Goal: Information Seeking & Learning: Compare options

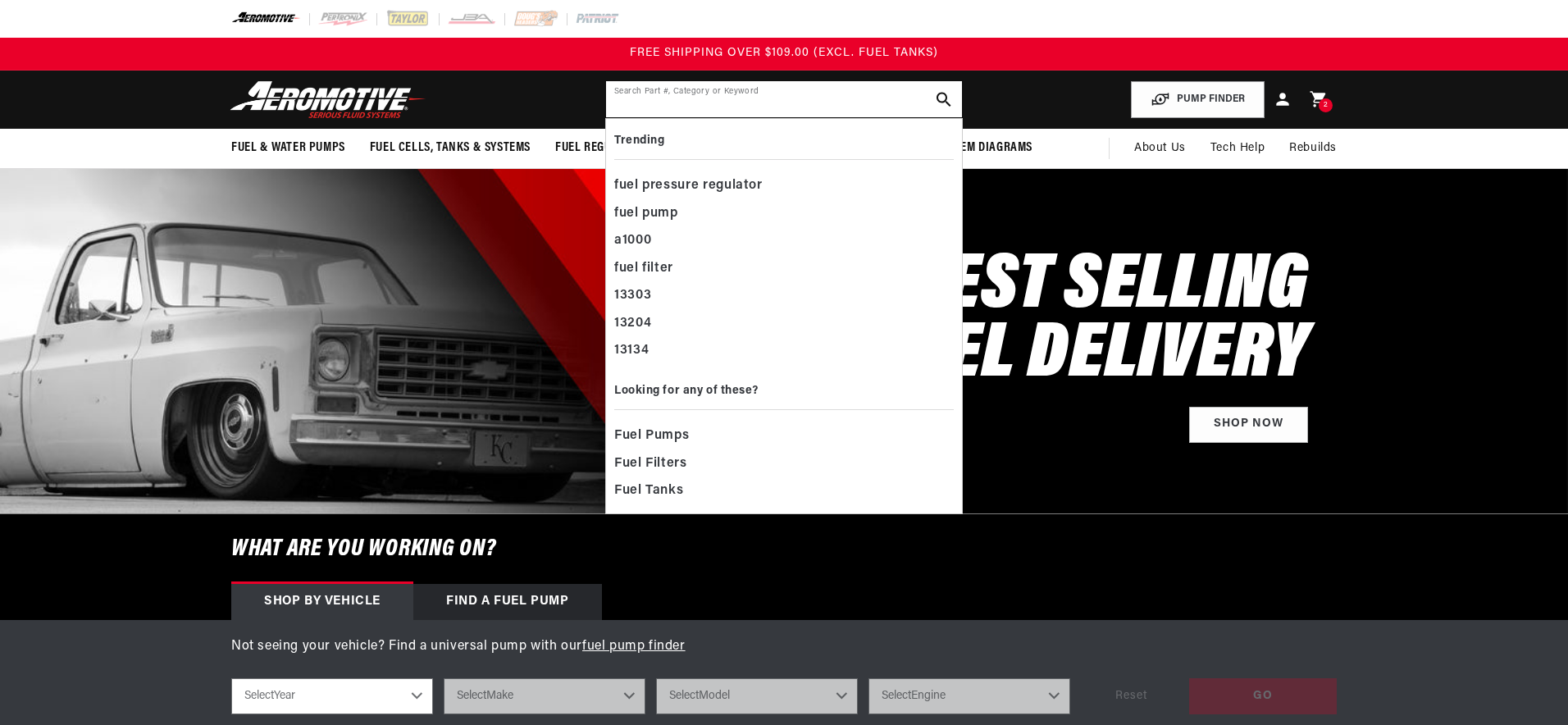
click at [796, 100] on input "text" at bounding box center [784, 99] width 356 height 36
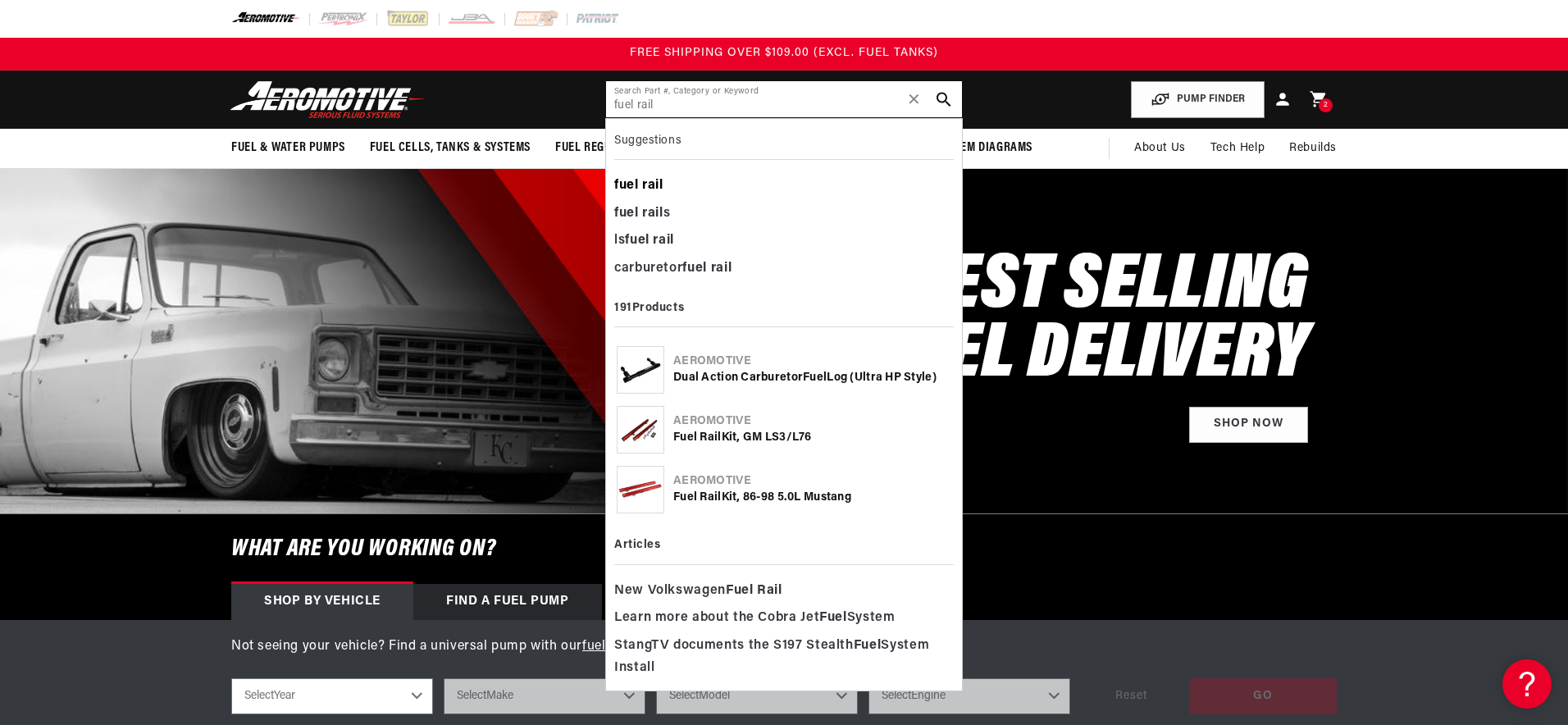
type input "fuel rail"
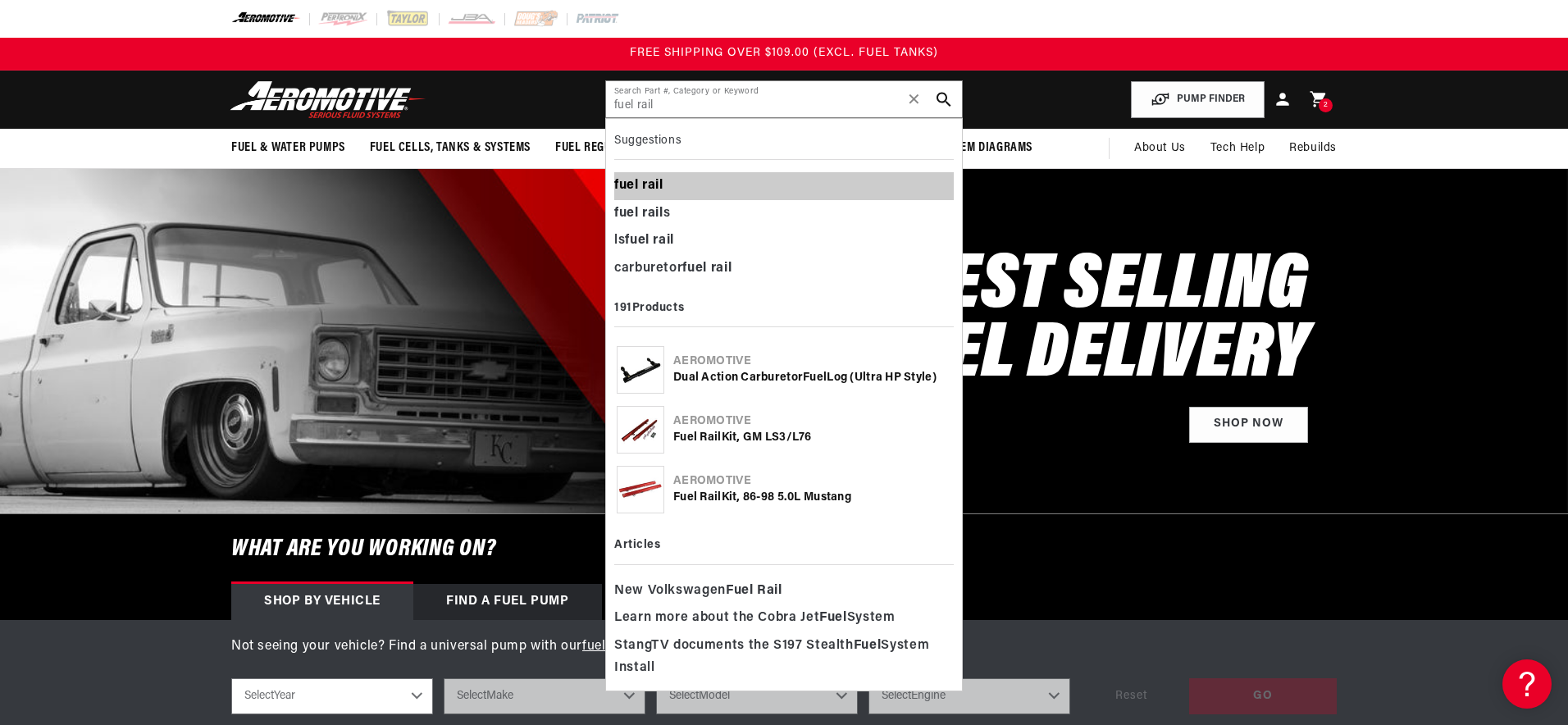
drag, startPoint x: 744, startPoint y: 172, endPoint x: 709, endPoint y: 184, distance: 37.0
click at [744, 172] on div "fuel rail" at bounding box center [784, 186] width 339 height 27
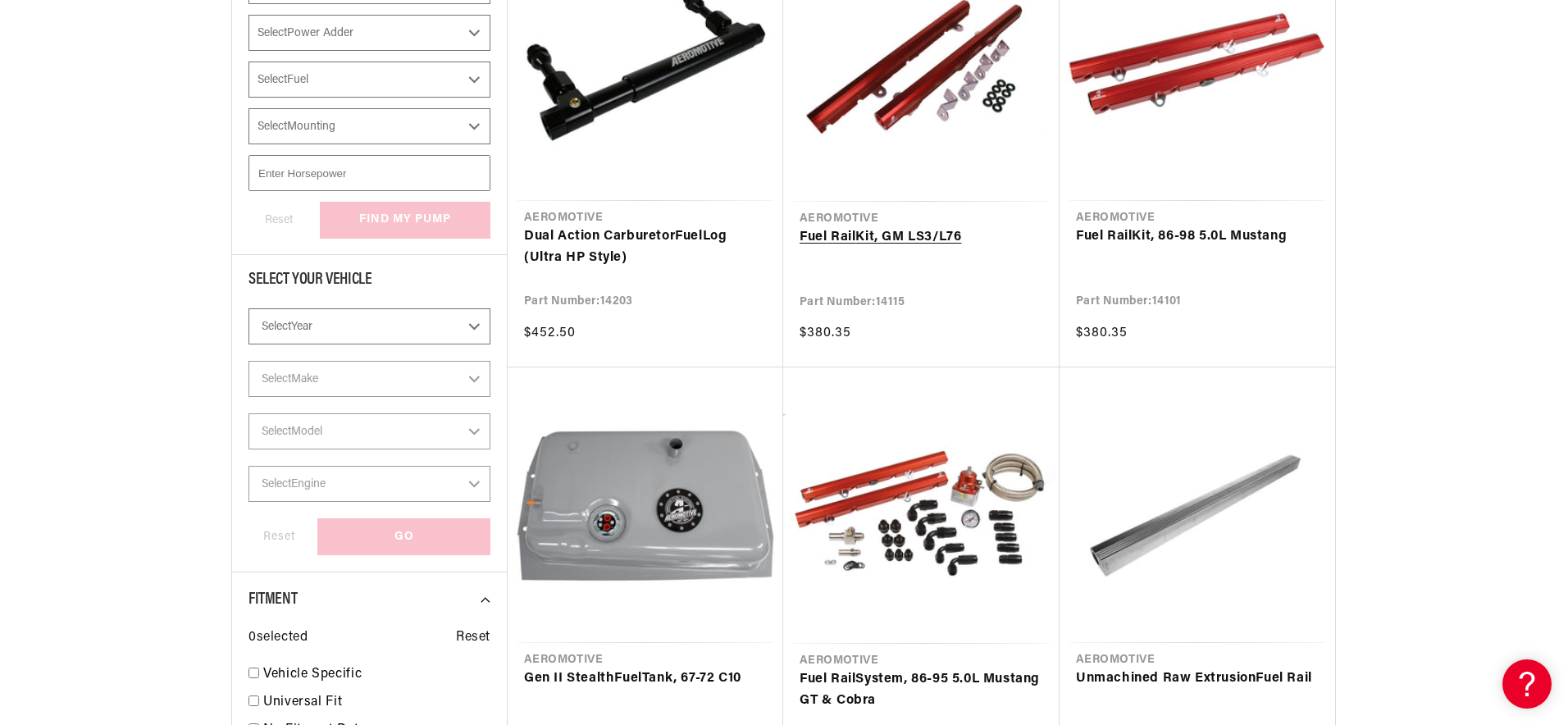
scroll to position [391, 0]
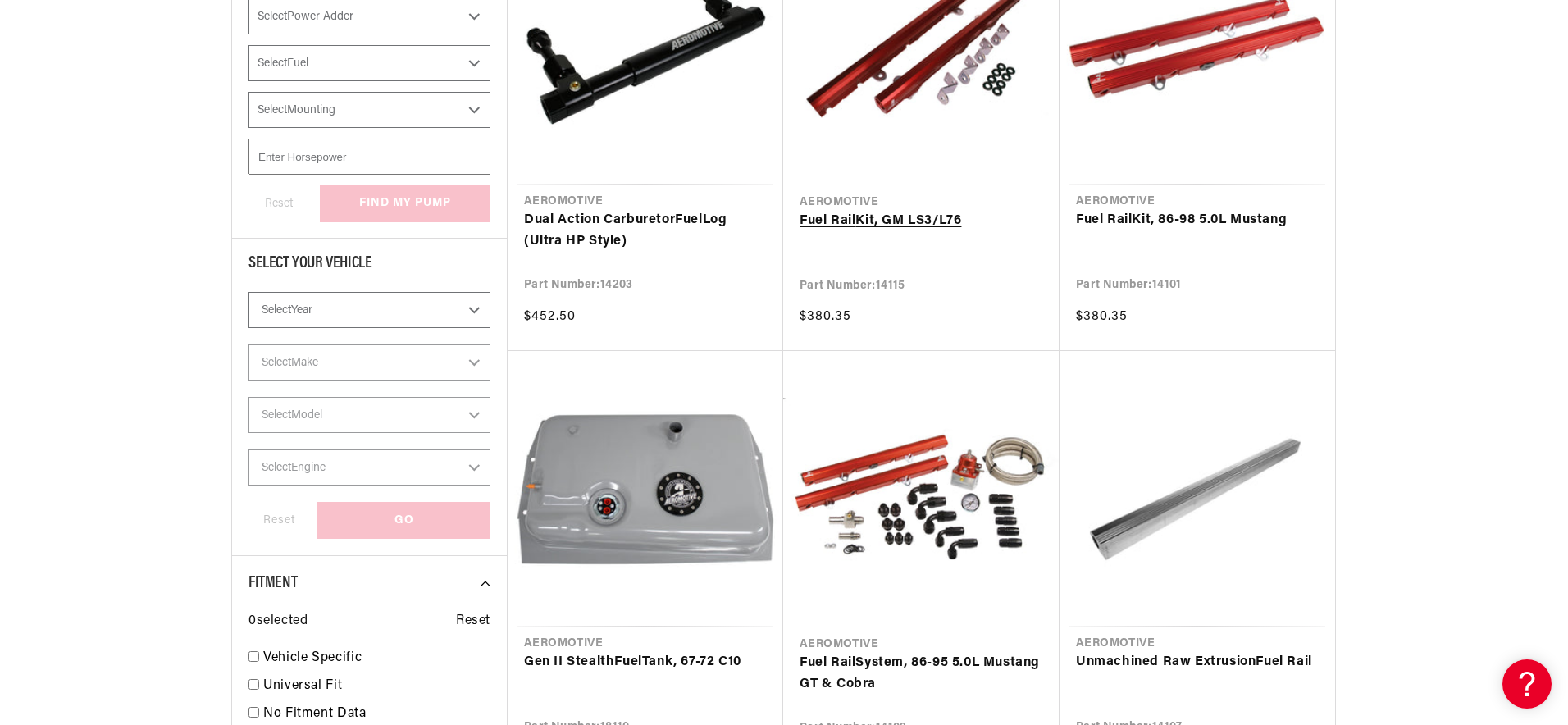
click at [889, 232] on link "Fuel Rail Kit, GM LS3/L76" at bounding box center [921, 220] width 243 height 21
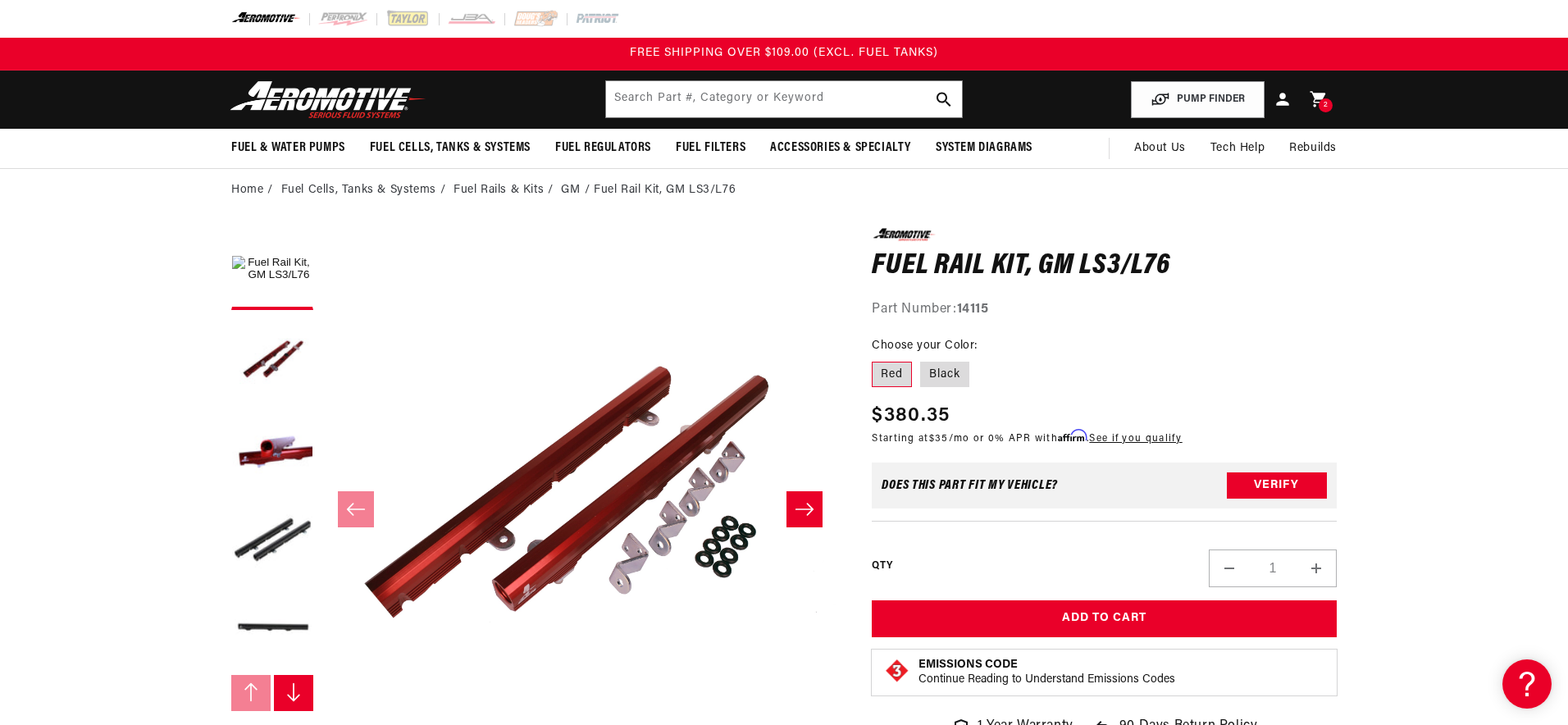
click at [989, 312] on strong "14115" at bounding box center [973, 309] width 32 height 13
click at [987, 312] on strong "14115" at bounding box center [973, 309] width 32 height 13
click at [985, 312] on strong "14115" at bounding box center [973, 309] width 32 height 13
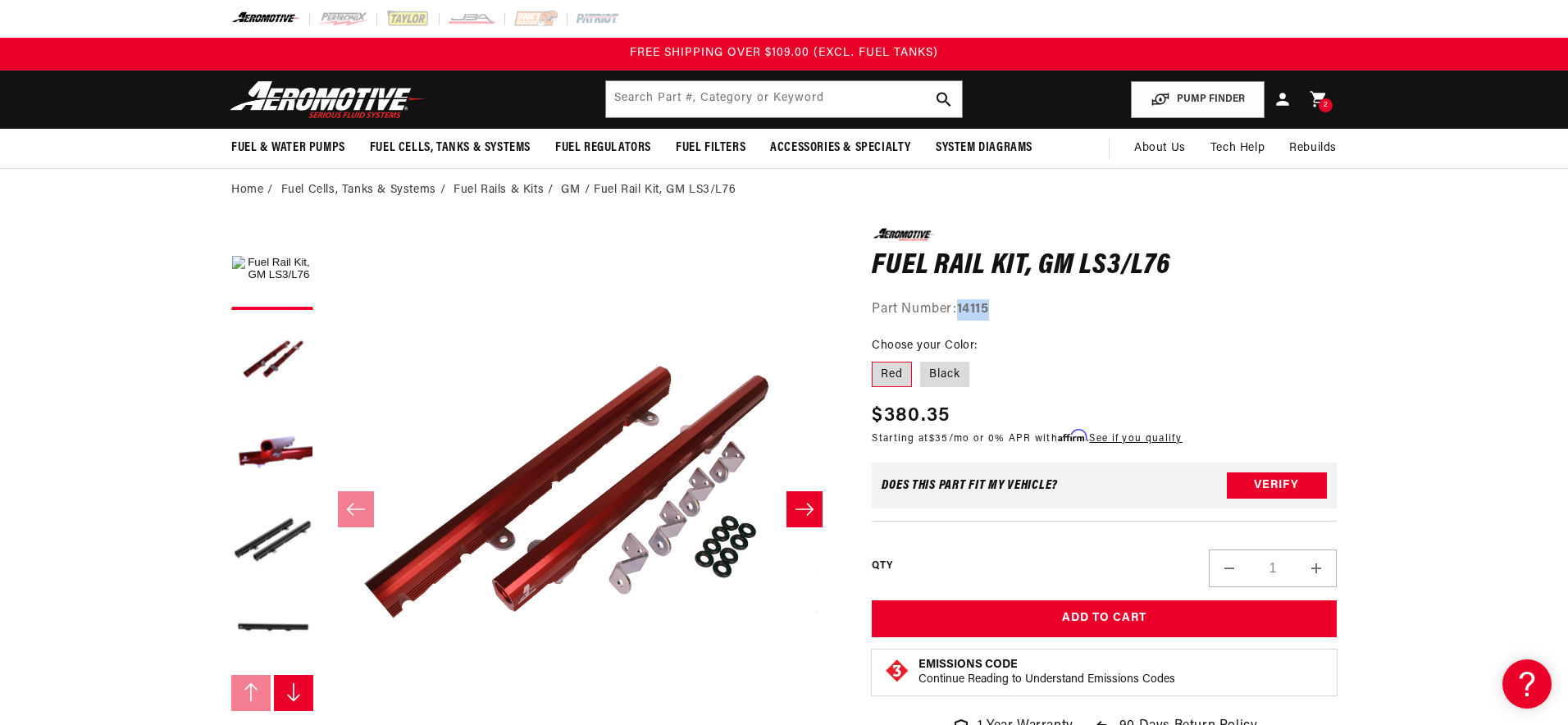
copy strong "14115"
drag, startPoint x: 962, startPoint y: 369, endPoint x: 953, endPoint y: 373, distance: 9.8
click at [962, 370] on label "Black" at bounding box center [944, 375] width 49 height 27
click at [921, 359] on input "Black" at bounding box center [920, 358] width 1 height 1
radio input "true"
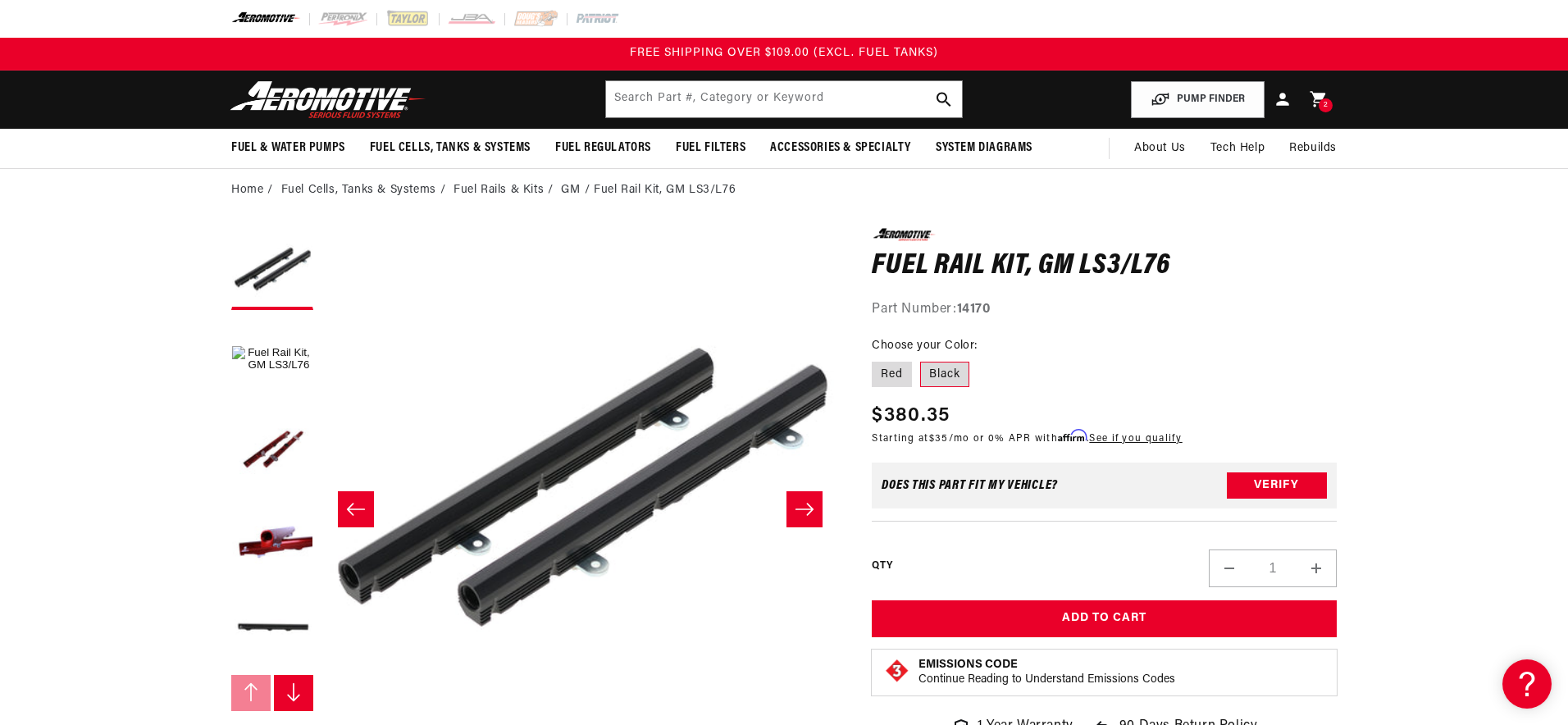
click at [976, 312] on strong "14170" at bounding box center [974, 309] width 34 height 13
copy strong "14170"
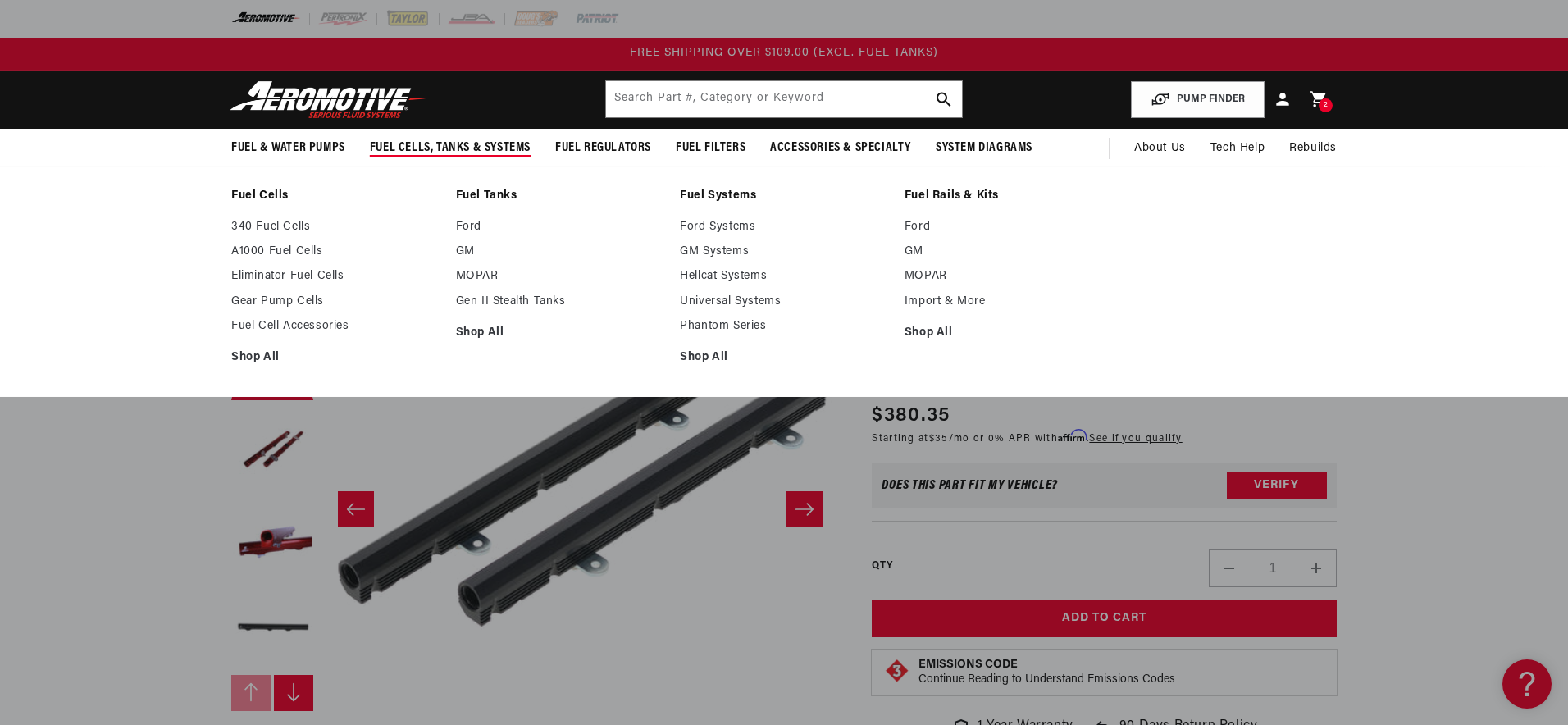
click at [933, 193] on link "Fuel Rails & Kits" at bounding box center [1008, 196] width 208 height 15
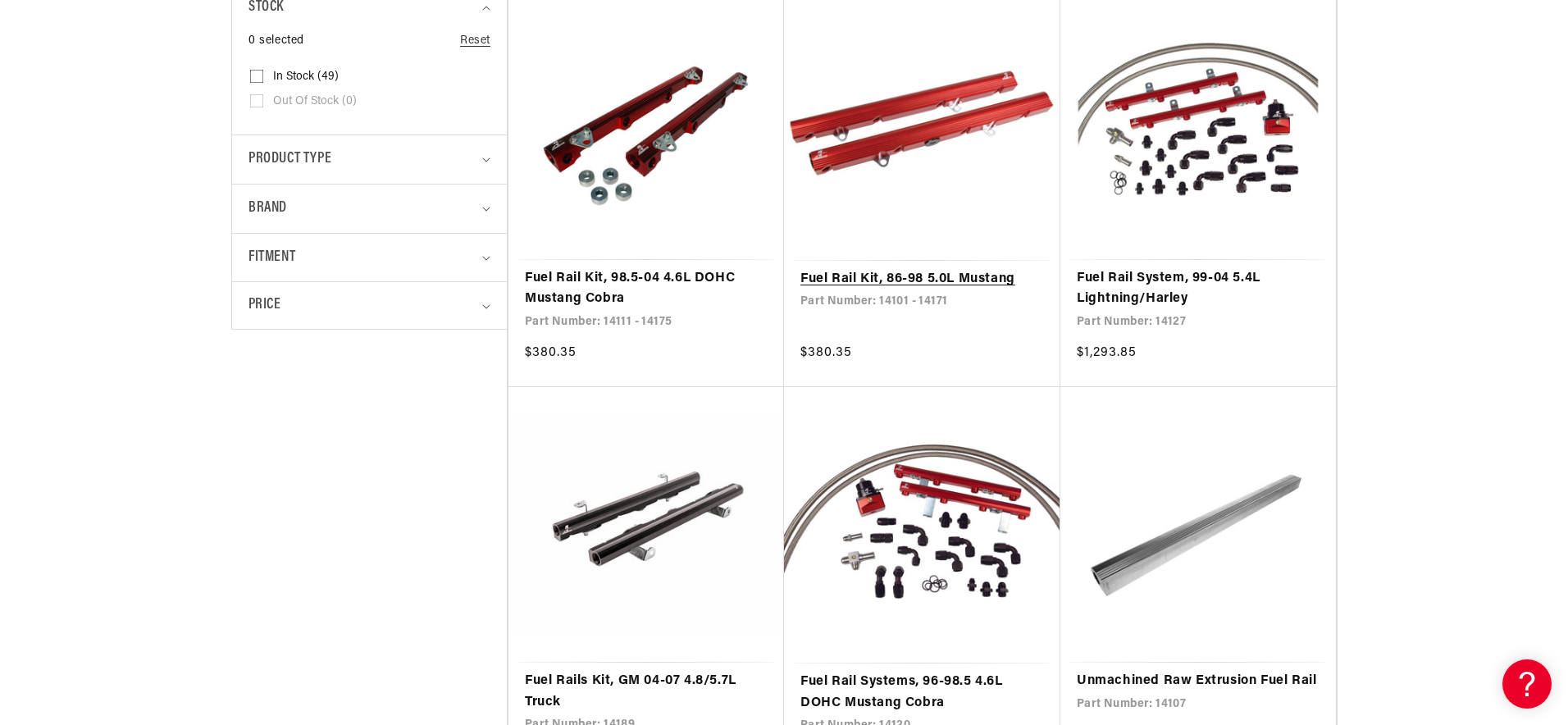
scroll to position [440, 0]
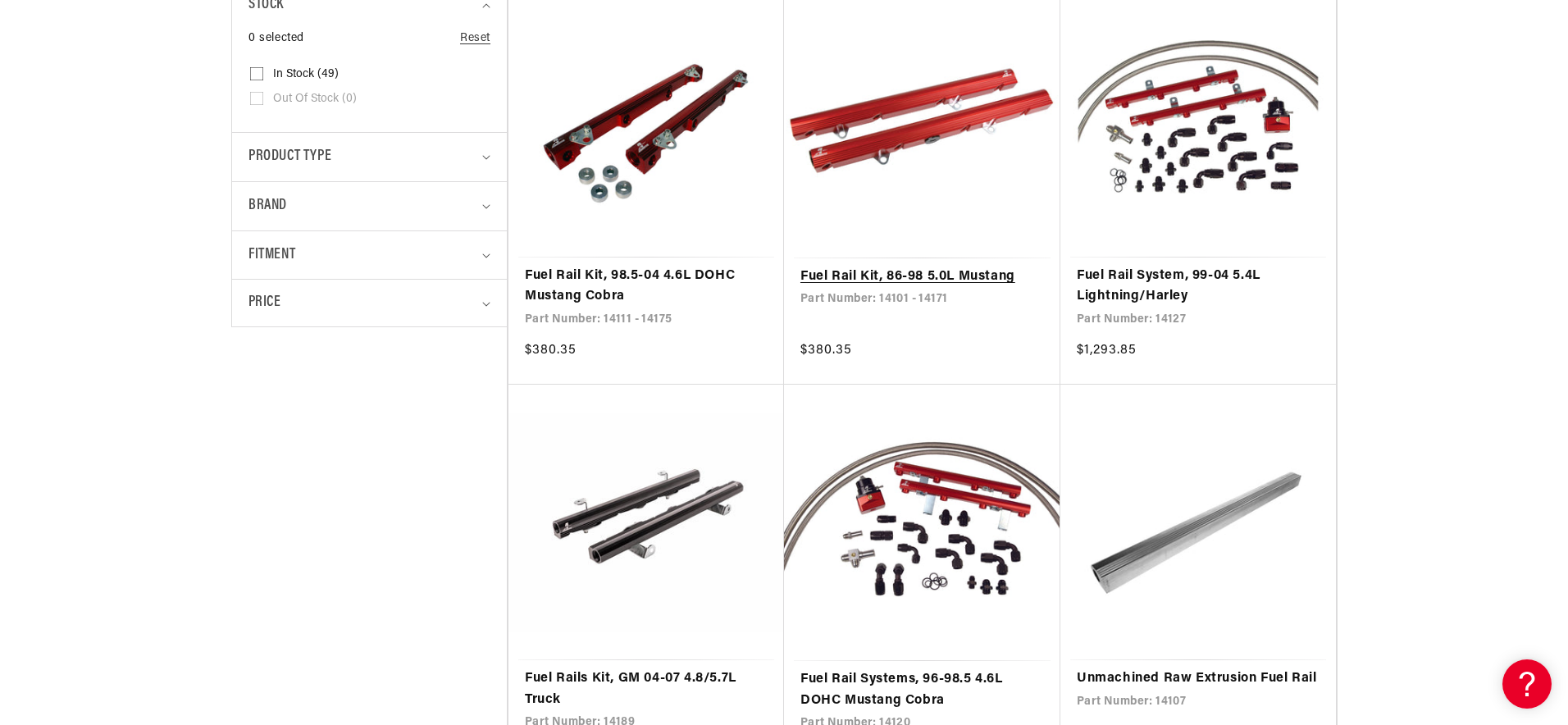
click at [952, 266] on link "Fuel Rail Kit, 86-98 5.0L Mustang" at bounding box center [922, 276] width 243 height 21
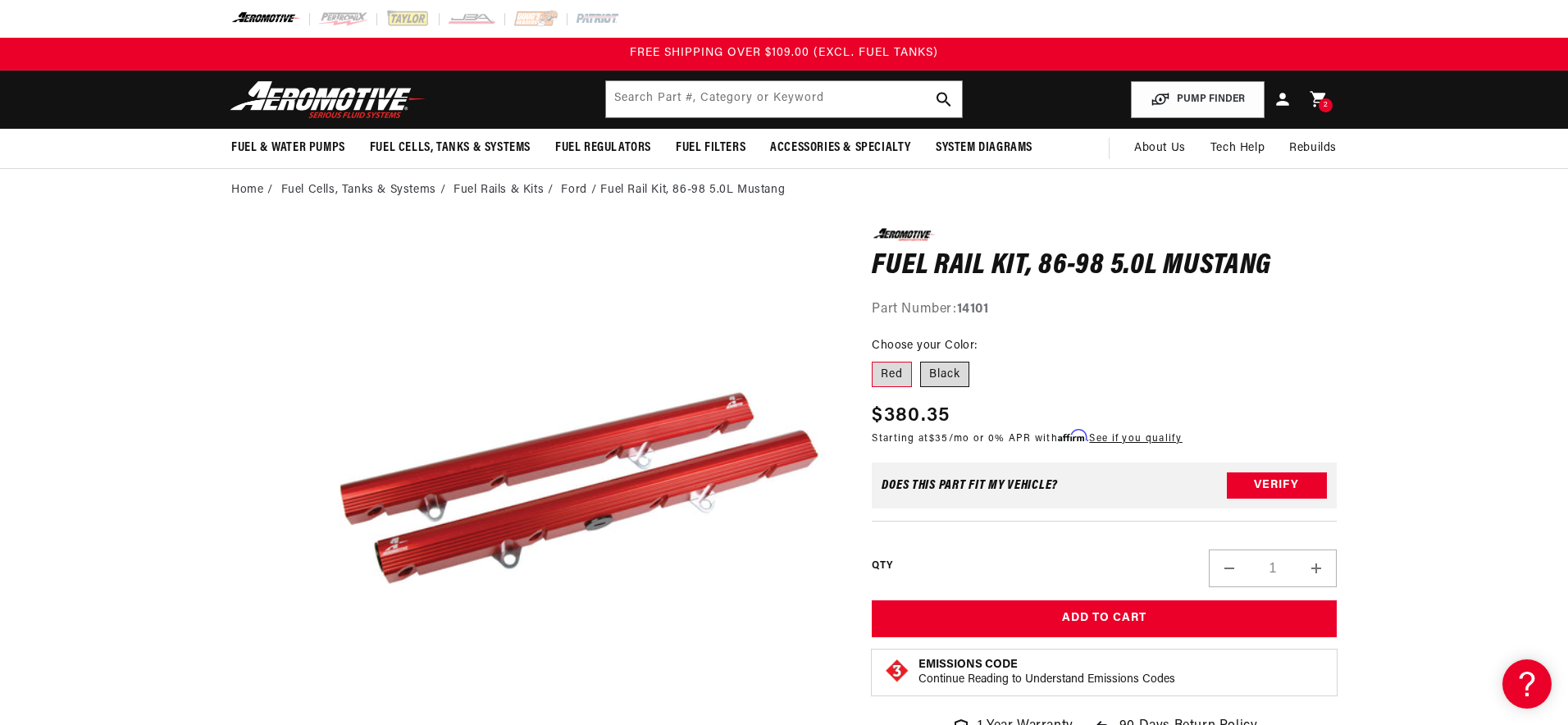
click at [953, 376] on label "Black" at bounding box center [944, 375] width 49 height 27
click at [921, 359] on input "Black" at bounding box center [920, 358] width 1 height 1
radio input "true"
